Goal: Transaction & Acquisition: Book appointment/travel/reservation

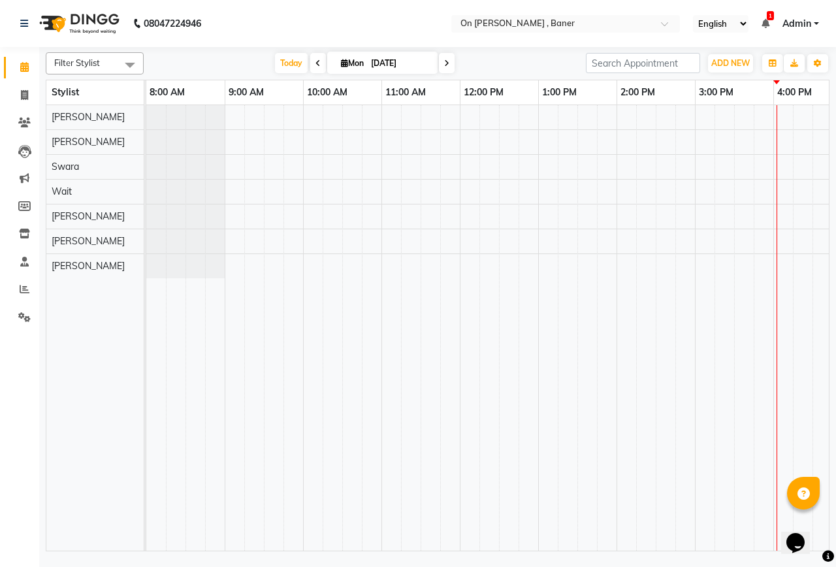
click at [729, 142] on div at bounding box center [734, 327] width 1176 height 445
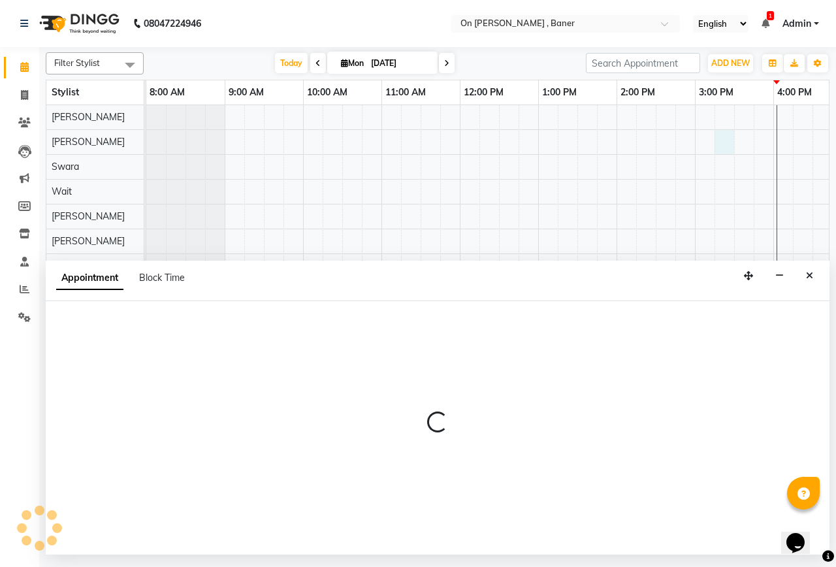
select select "9050"
select select "tentative"
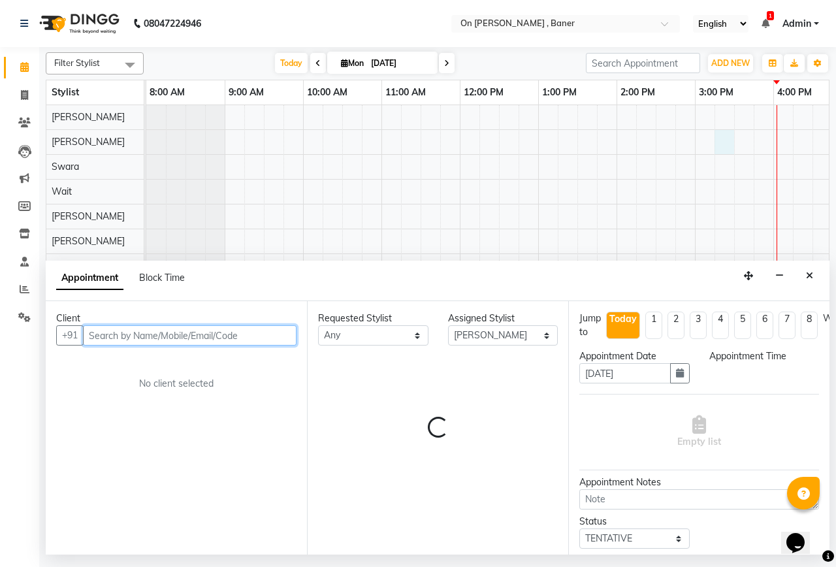
select select "915"
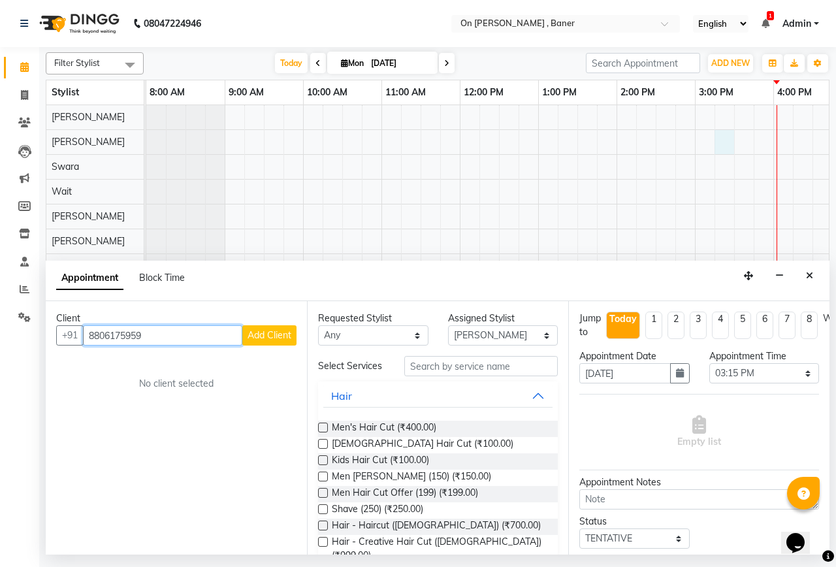
type input "8806175959"
click at [273, 346] on div "Client [PHONE_NUMBER] Add Client No client selected" at bounding box center [176, 427] width 261 height 253
click at [273, 338] on span "Add Client" at bounding box center [270, 335] width 44 height 12
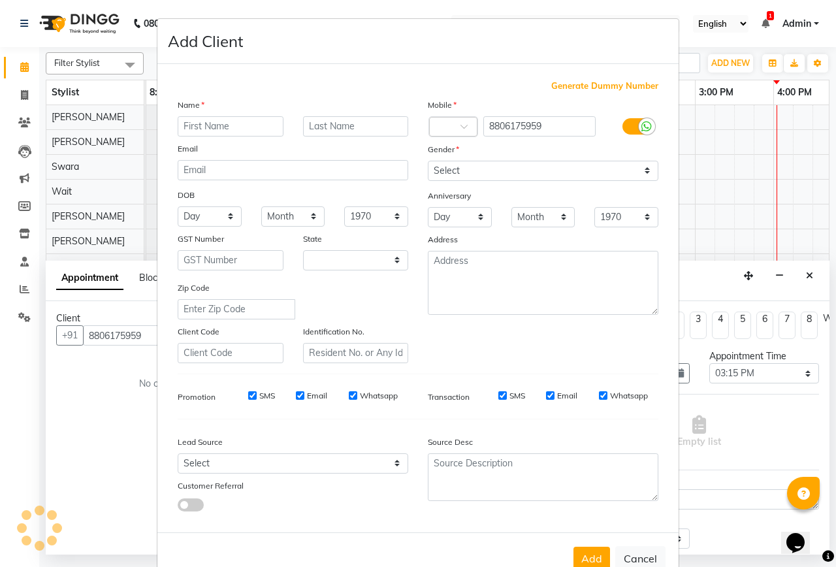
select select "22"
type input "[PERSON_NAME]"
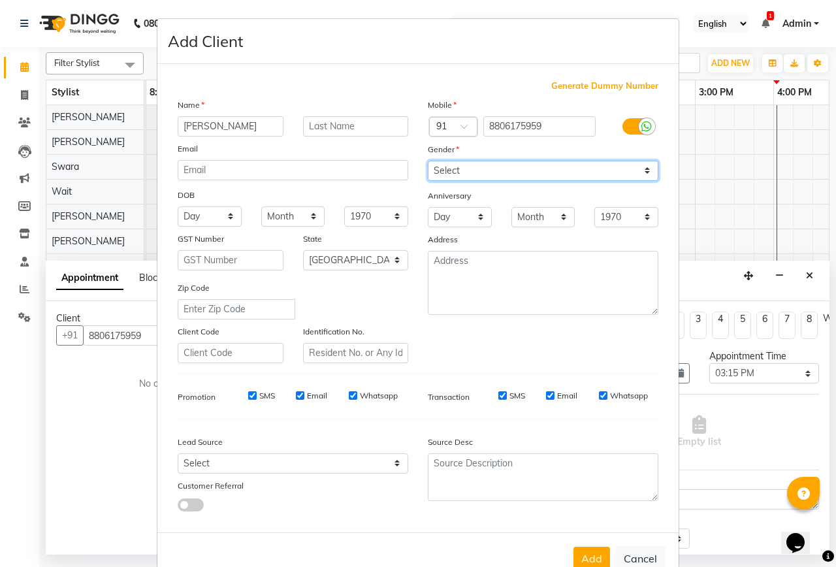
click at [438, 172] on select "Select [DEMOGRAPHIC_DATA] [DEMOGRAPHIC_DATA] Other Prefer Not To Say" at bounding box center [543, 171] width 231 height 20
select select "[DEMOGRAPHIC_DATA]"
click at [428, 161] on select "Select [DEMOGRAPHIC_DATA] [DEMOGRAPHIC_DATA] Other Prefer Not To Say" at bounding box center [543, 171] width 231 height 20
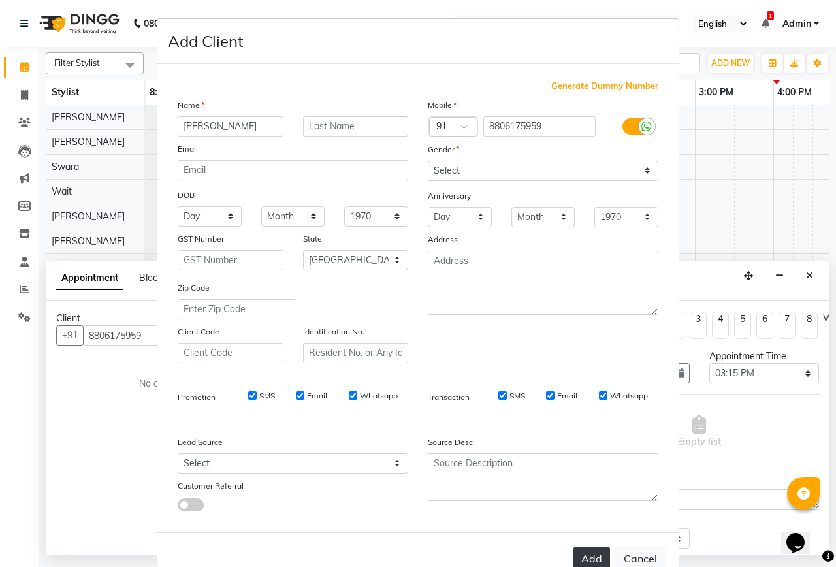
click at [591, 556] on button "Add" at bounding box center [591, 559] width 37 height 24
select select
select select "null"
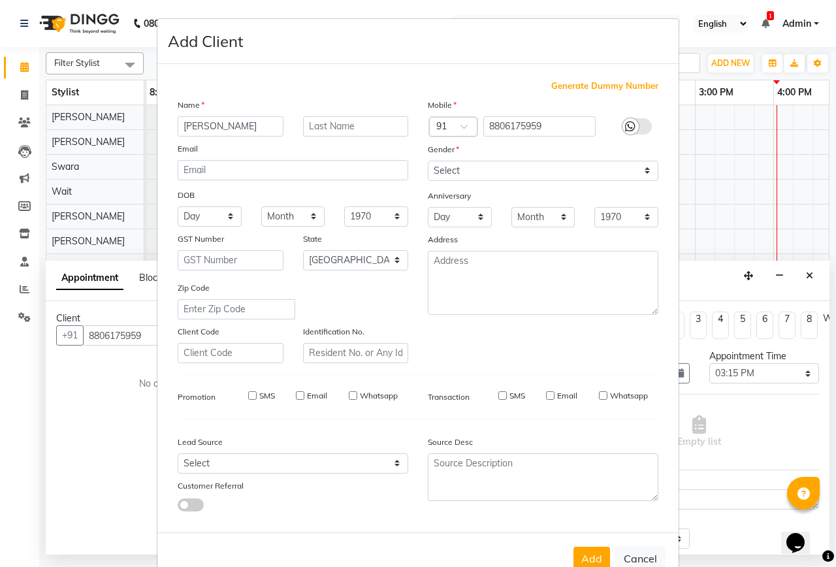
select select
checkbox input "false"
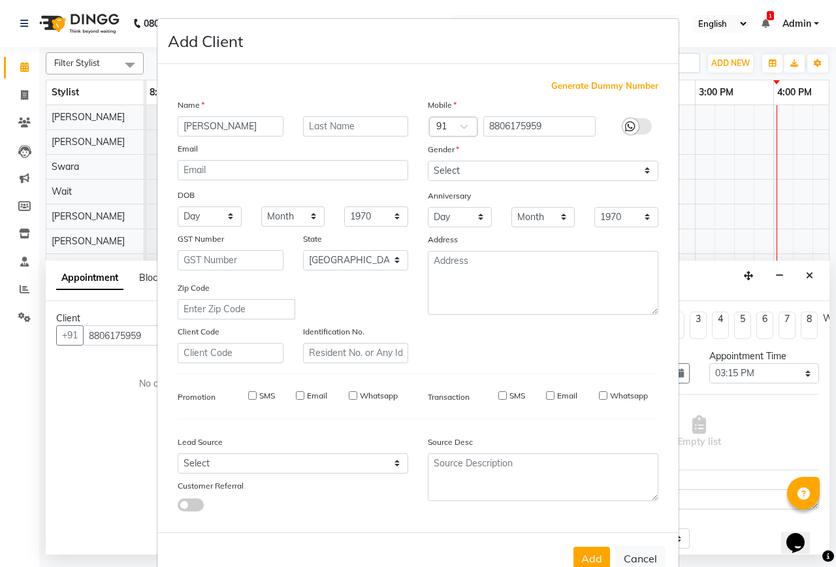
checkbox input "false"
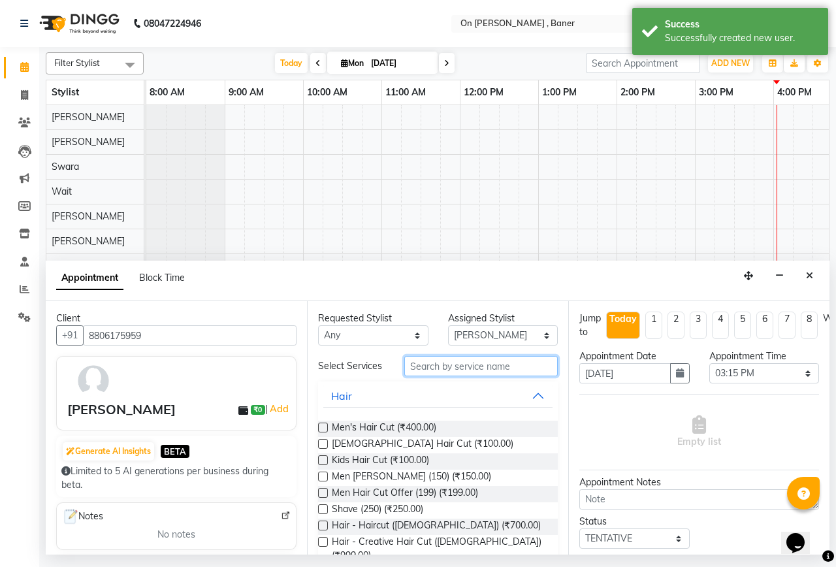
click at [427, 365] on input "text" at bounding box center [480, 366] width 153 height 20
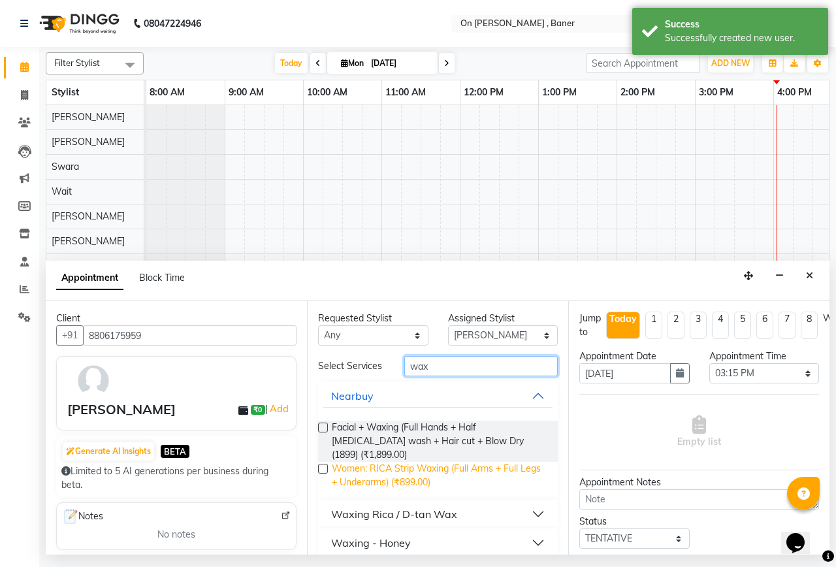
type input "wax"
click at [479, 462] on span "Women: RICA Strip Waxing (Full Arms + Full Legs + Underarms) (₹899.00)" at bounding box center [440, 475] width 216 height 27
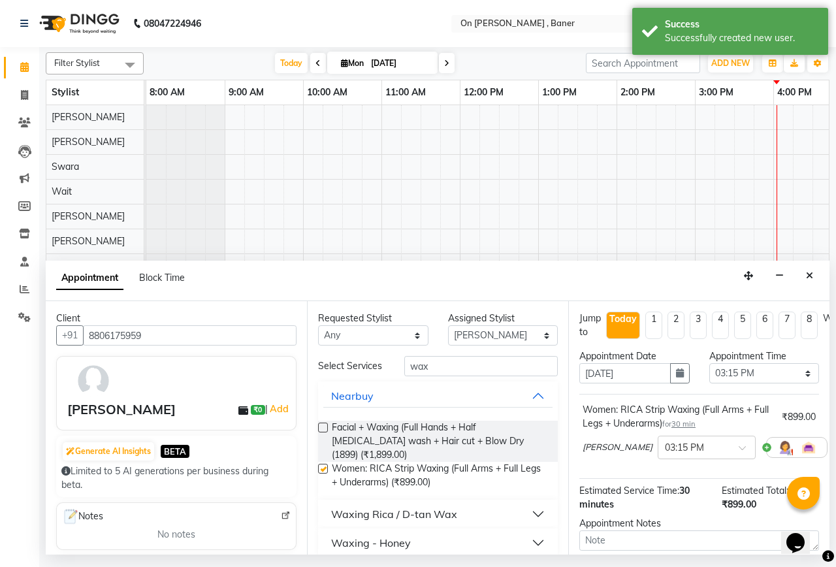
checkbox input "false"
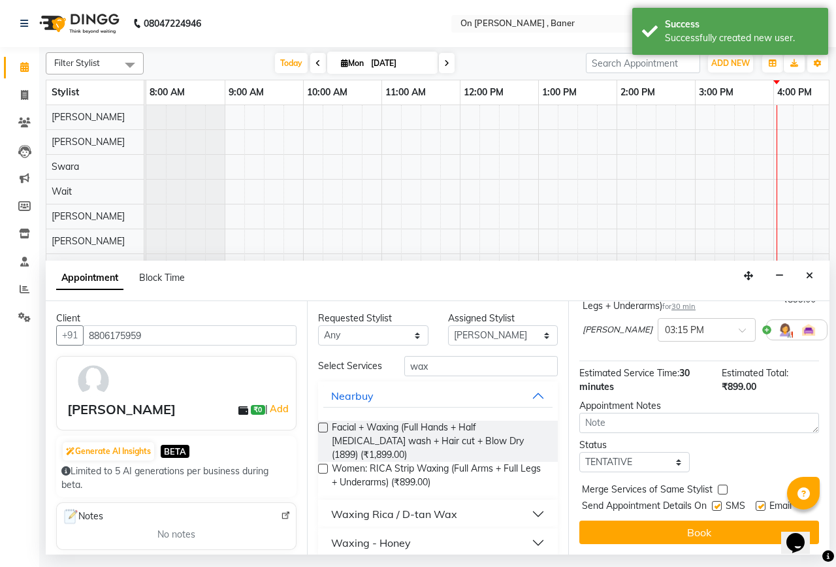
scroll to position [129, 0]
click at [725, 485] on label at bounding box center [723, 490] width 10 height 10
click at [725, 487] on input "checkbox" at bounding box center [722, 491] width 8 height 8
checkbox input "true"
click at [717, 501] on label at bounding box center [717, 506] width 10 height 10
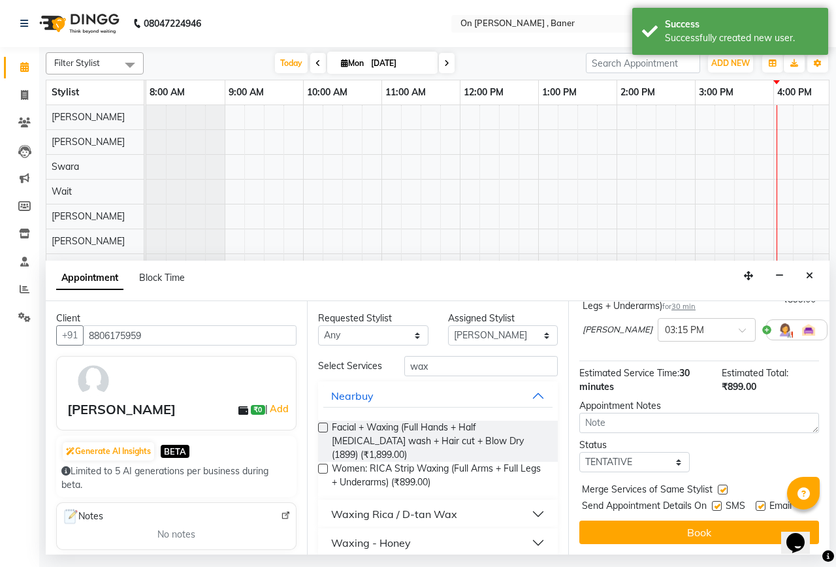
click at [717, 503] on input "checkbox" at bounding box center [716, 507] width 8 height 8
checkbox input "false"
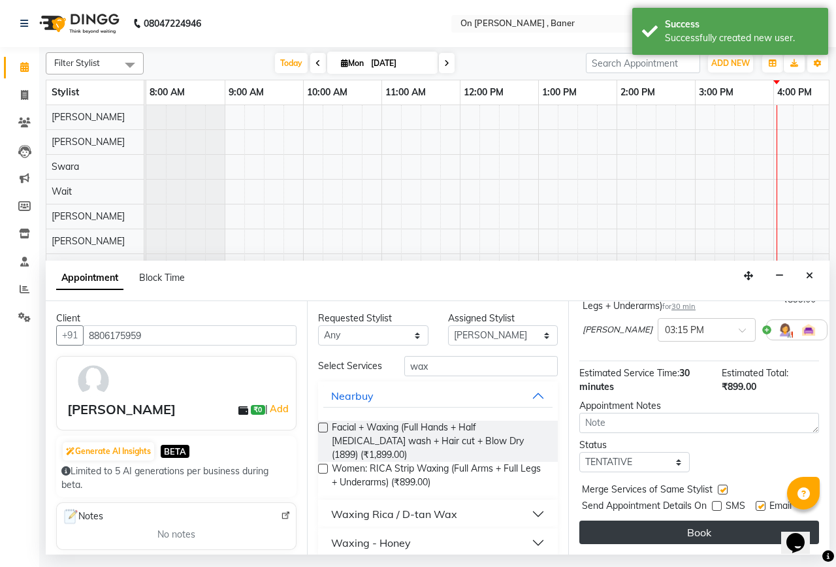
click at [743, 523] on button "Book" at bounding box center [699, 533] width 240 height 24
